Goal: Information Seeking & Learning: Find specific fact

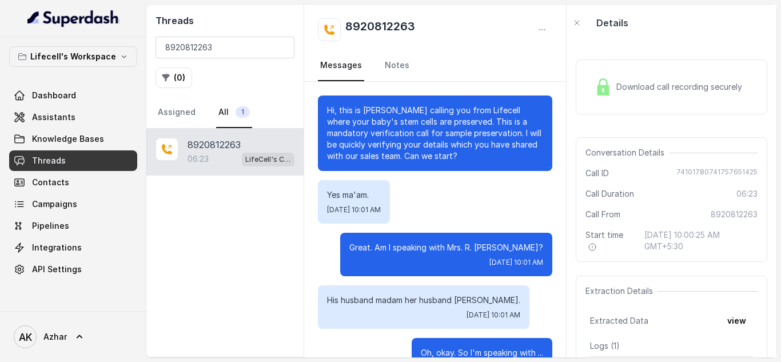
scroll to position [2111, 0]
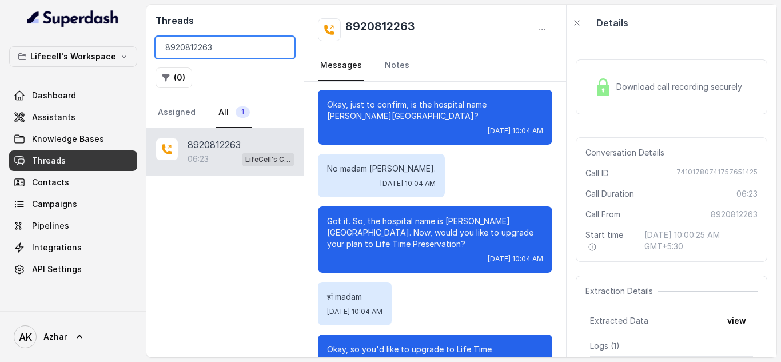
drag, startPoint x: 0, startPoint y: 0, endPoint x: 186, endPoint y: 44, distance: 191.5
click at [186, 44] on input "8920812263" at bounding box center [224, 48] width 139 height 22
paste input "9917975000"
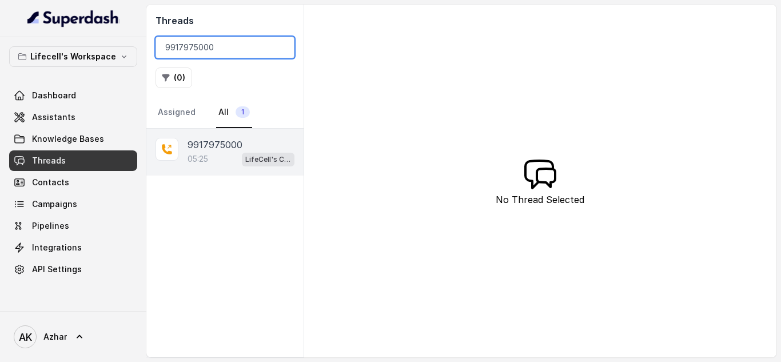
type input "9917975000"
click at [219, 144] on p "9917975000" at bounding box center [214, 145] width 55 height 14
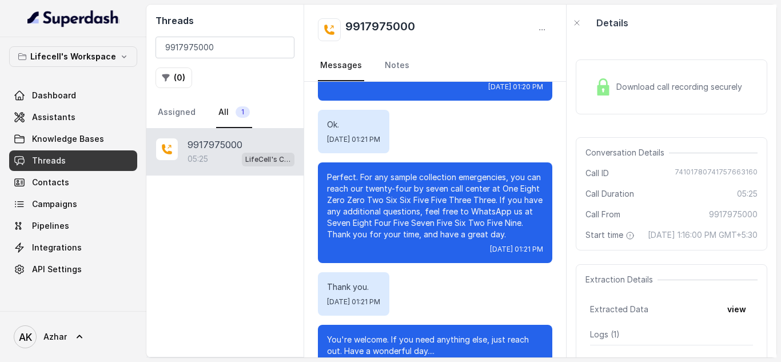
scroll to position [3106, 0]
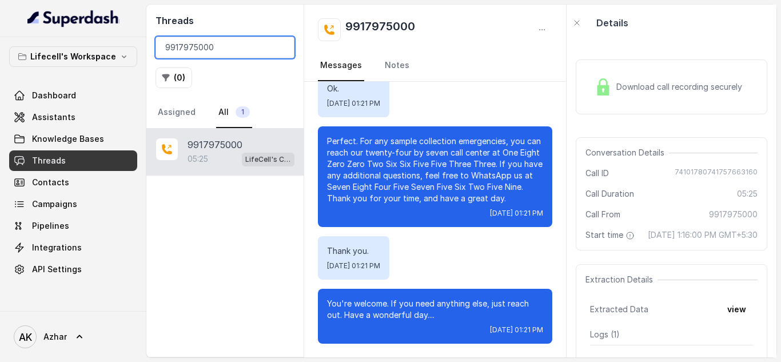
click at [185, 51] on input "9917975000" at bounding box center [224, 48] width 139 height 22
